Goal: Information Seeking & Learning: Learn about a topic

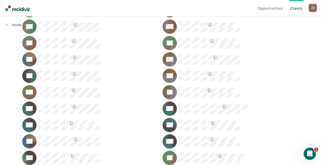
scroll to position [321, 0]
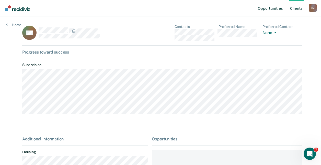
click at [274, 8] on link "Opportunities" at bounding box center [270, 8] width 27 height 16
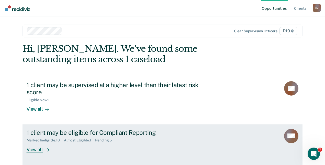
click at [41, 144] on div "View all" at bounding box center [41, 147] width 29 height 10
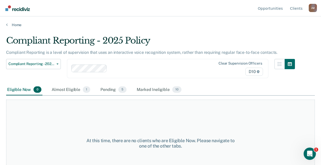
scroll to position [22, 0]
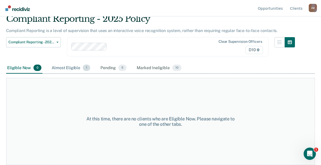
click at [67, 68] on div "Almost Eligible 1" at bounding box center [71, 67] width 41 height 11
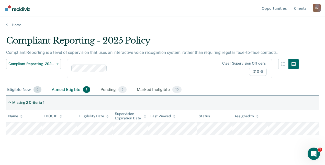
click at [18, 89] on div "Eligible Now 0" at bounding box center [24, 89] width 36 height 11
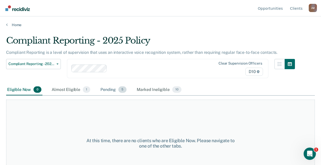
click at [111, 87] on div "Pending 5" at bounding box center [113, 89] width 28 height 11
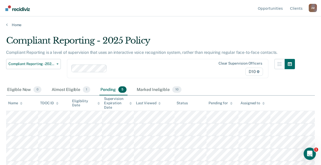
scroll to position [9, 0]
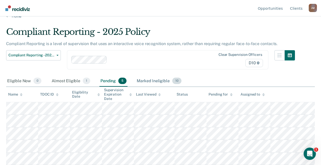
click at [148, 81] on div "Marked Ineligible 10" at bounding box center [159, 80] width 47 height 11
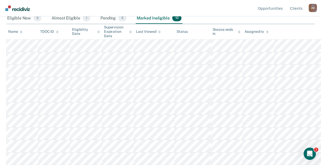
scroll to position [0, 0]
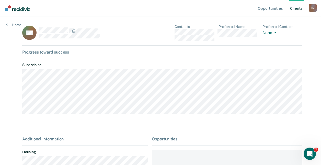
click at [9, 22] on div "Home" at bounding box center [14, 21] width 28 height 11
click at [12, 24] on link "Home" at bounding box center [13, 25] width 15 height 5
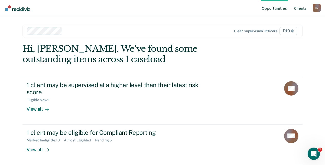
click at [307, 10] on link "Client s" at bounding box center [300, 8] width 15 height 16
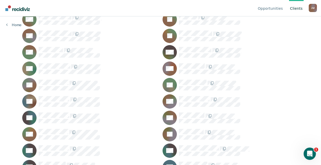
scroll to position [300, 0]
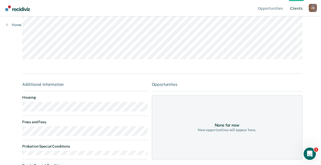
scroll to position [76, 0]
